Goal: Information Seeking & Learning: Learn about a topic

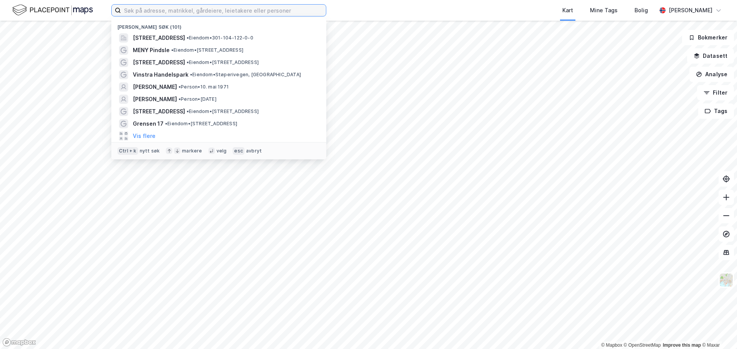
click at [186, 9] on input at bounding box center [223, 11] width 205 height 12
paste input "[PERSON_NAME]"
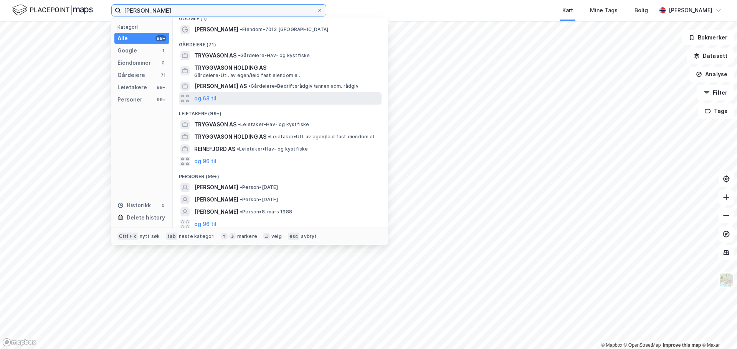
scroll to position [11, 0]
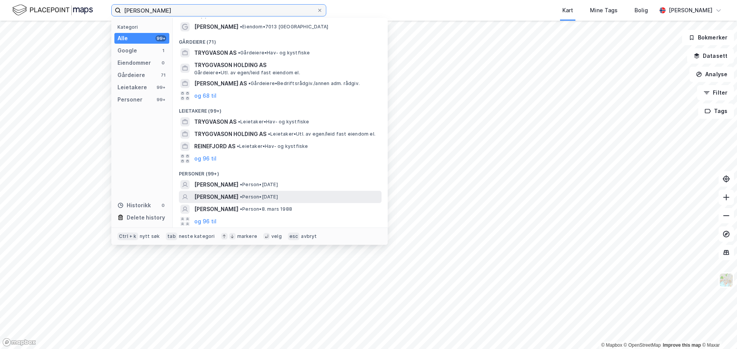
type input "[PERSON_NAME]"
click at [238, 199] on span "[PERSON_NAME]" at bounding box center [216, 197] width 44 height 9
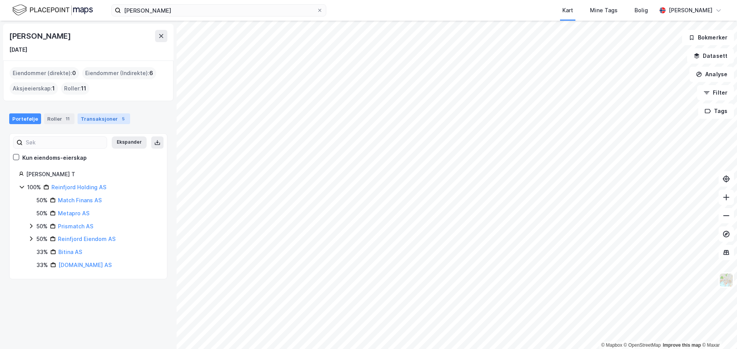
click at [104, 121] on div "Transaksjoner 5" at bounding box center [103, 119] width 53 height 11
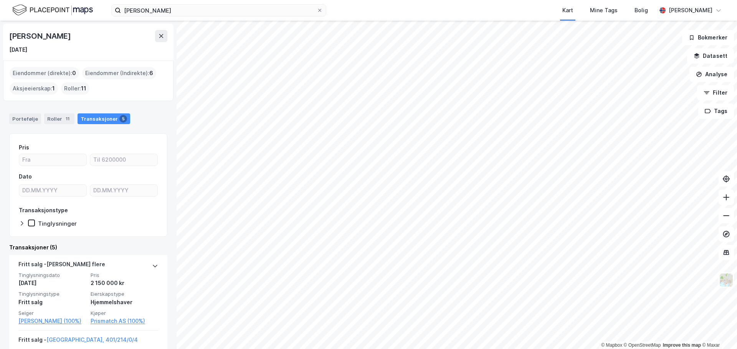
click at [51, 8] on img at bounding box center [52, 9] width 81 height 13
